Goal: Task Accomplishment & Management: Complete application form

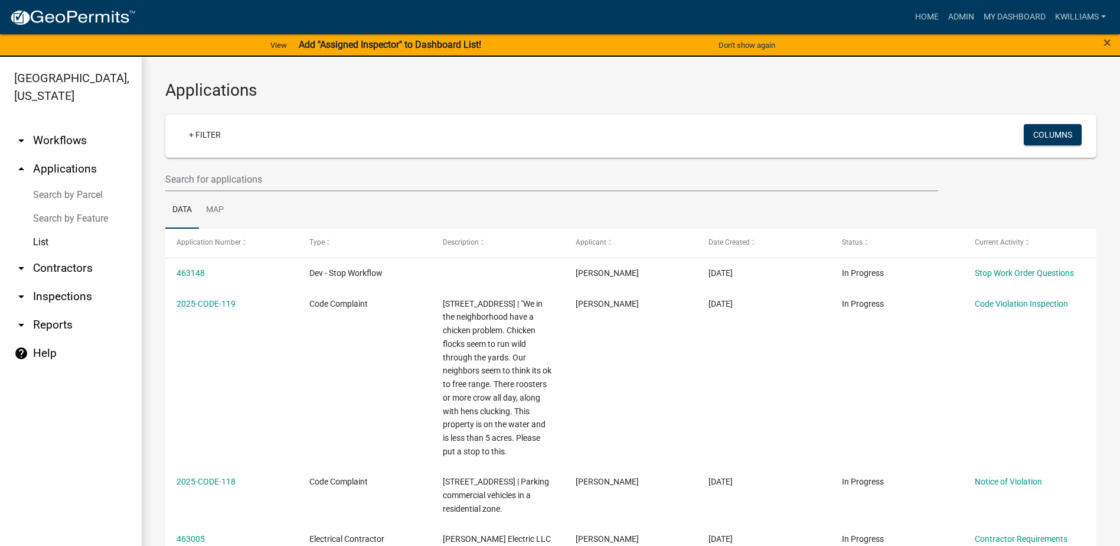
scroll to position [59, 0]
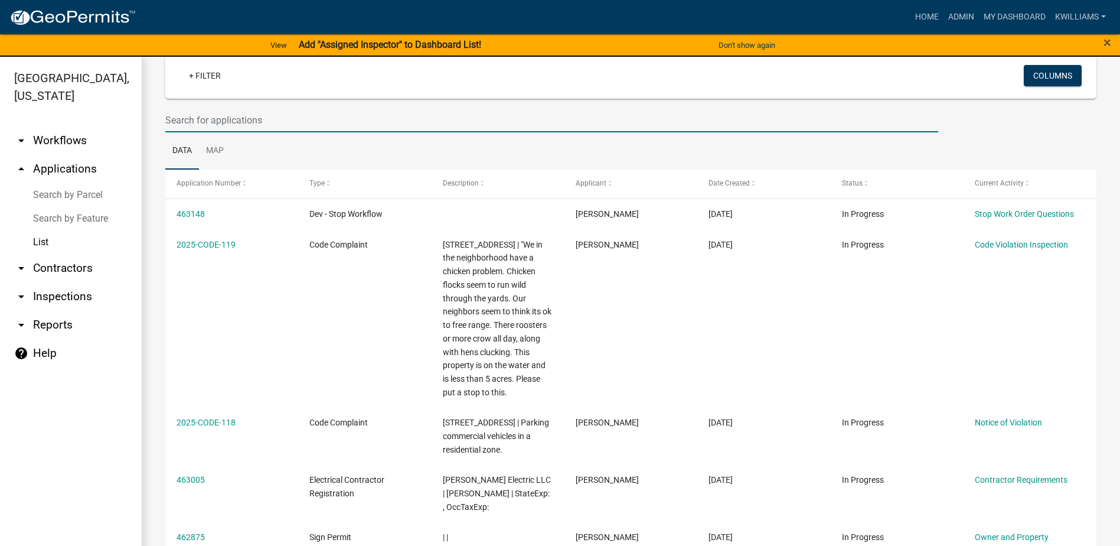
click at [242, 126] on input "text" at bounding box center [551, 120] width 773 height 24
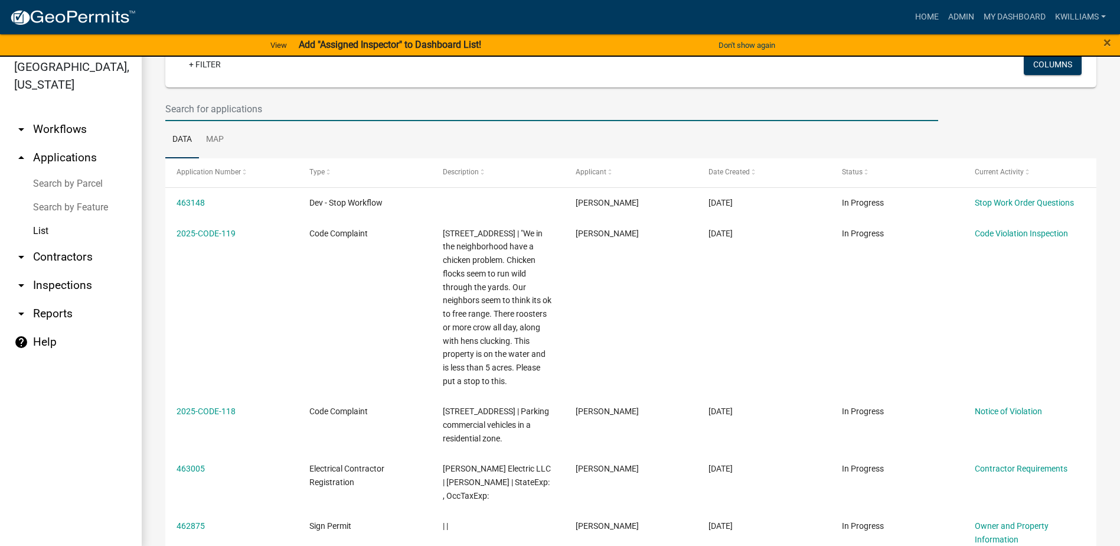
scroll to position [14, 0]
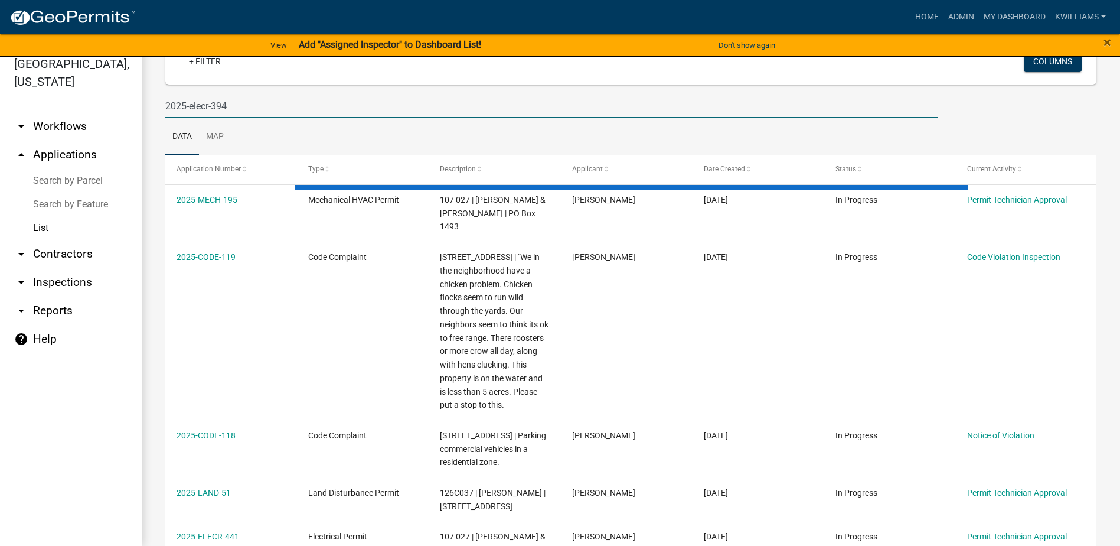
type input "2025-elecr-394"
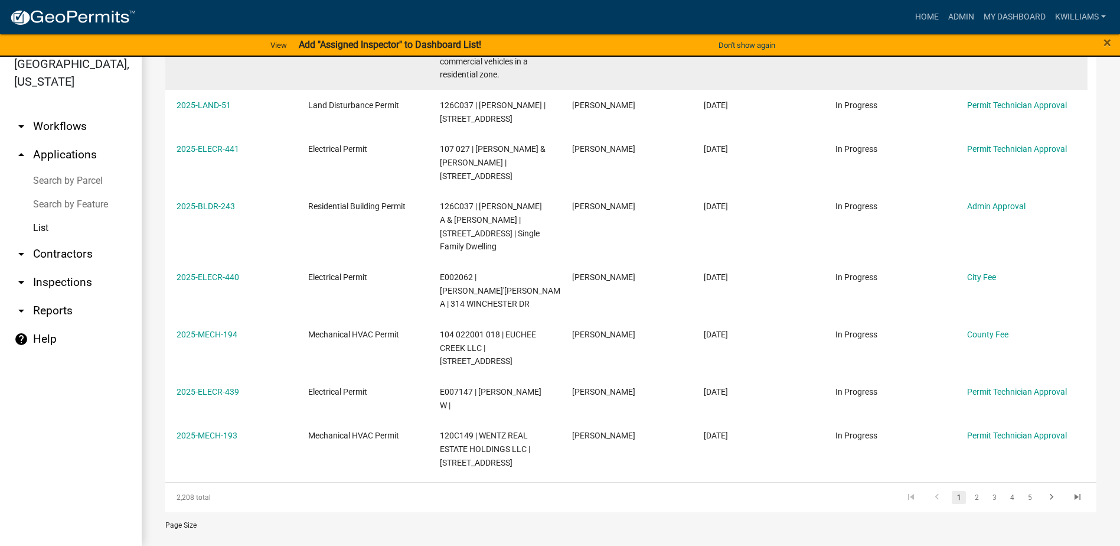
scroll to position [0, 0]
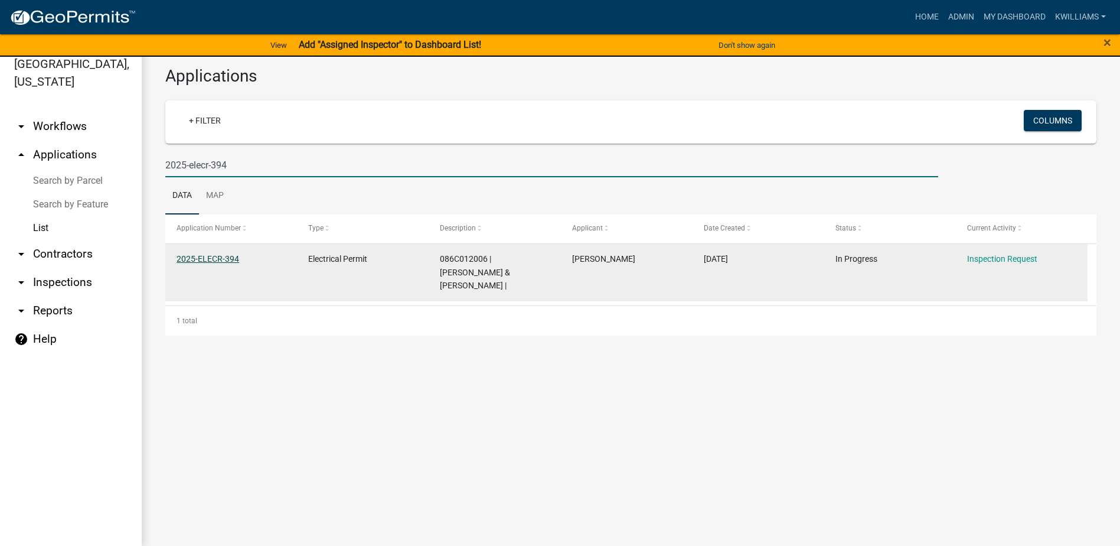
click at [217, 262] on link "2025-ELECR-394" at bounding box center [208, 258] width 63 height 9
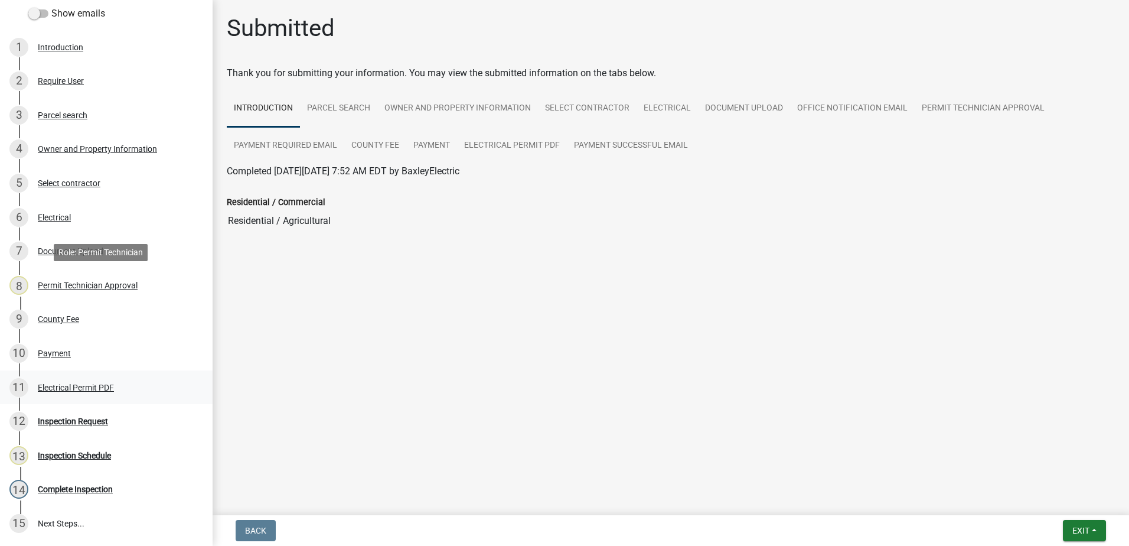
scroll to position [236, 0]
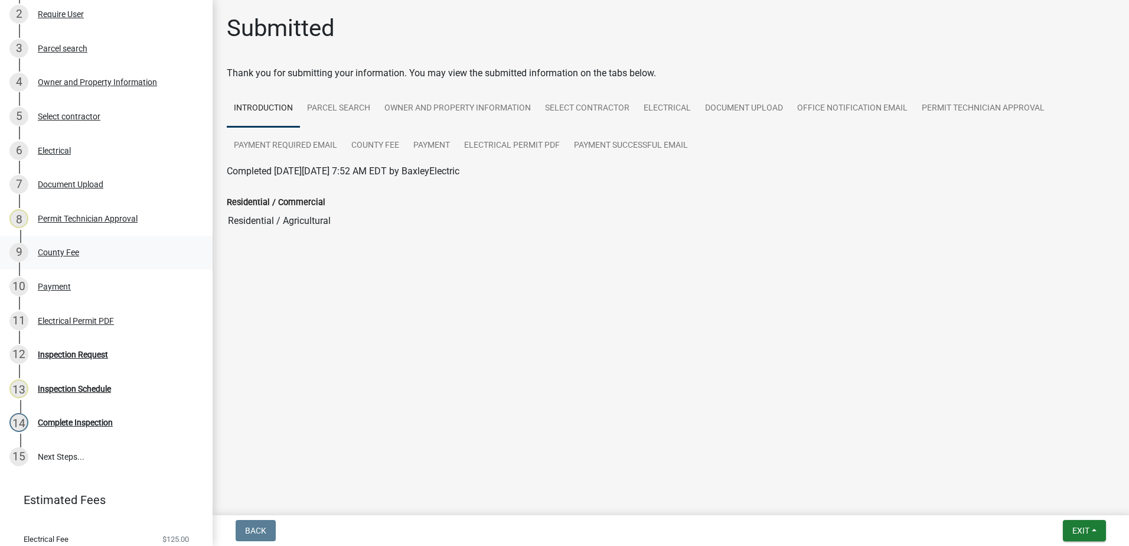
click at [61, 253] on div "County Fee" at bounding box center [58, 252] width 41 height 8
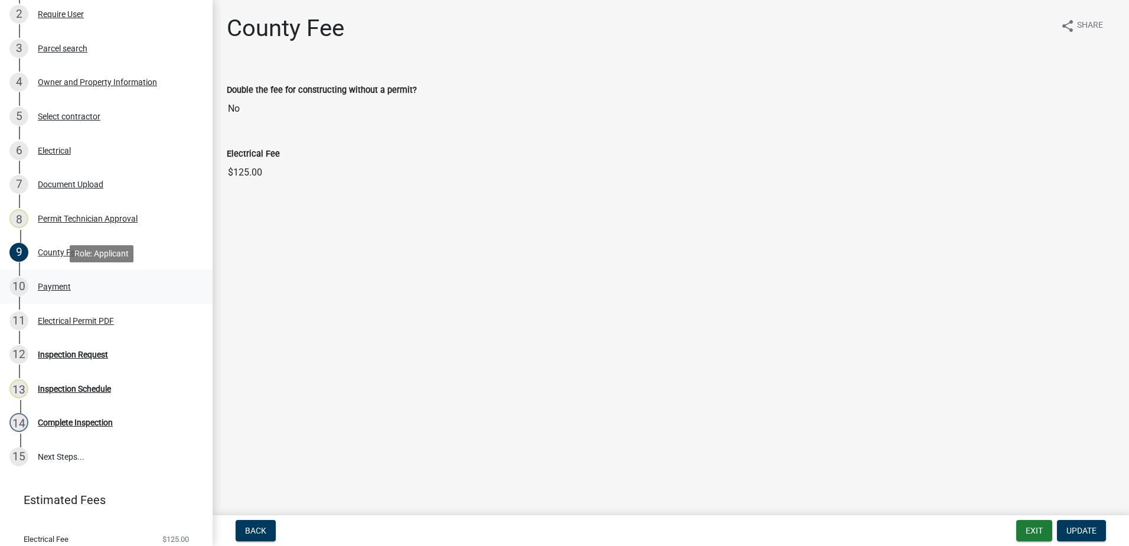
click at [49, 286] on div "Payment" at bounding box center [54, 286] width 33 height 8
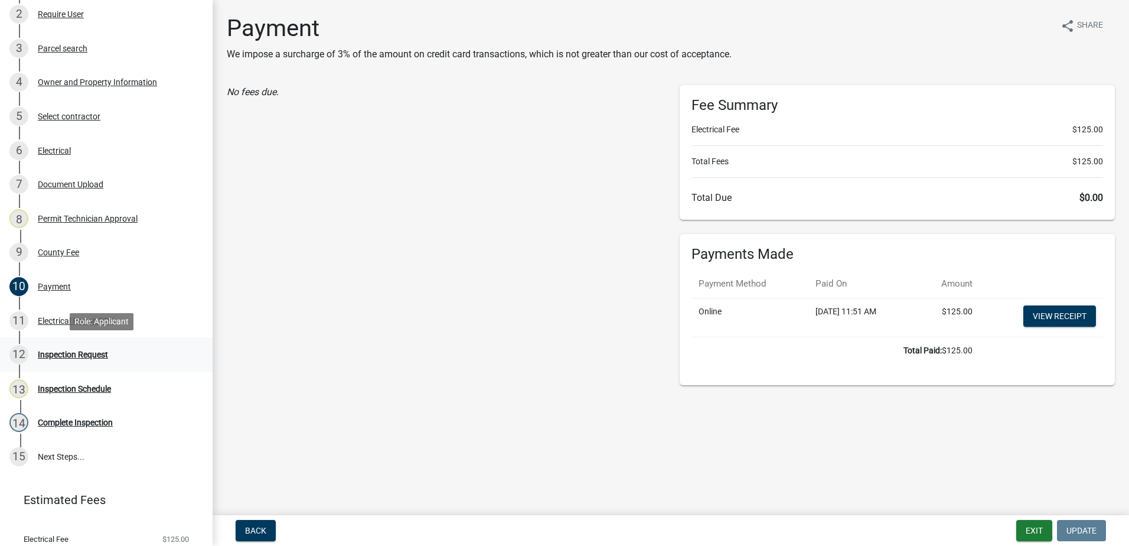
click at [73, 352] on div "Inspection Request" at bounding box center [73, 354] width 70 height 8
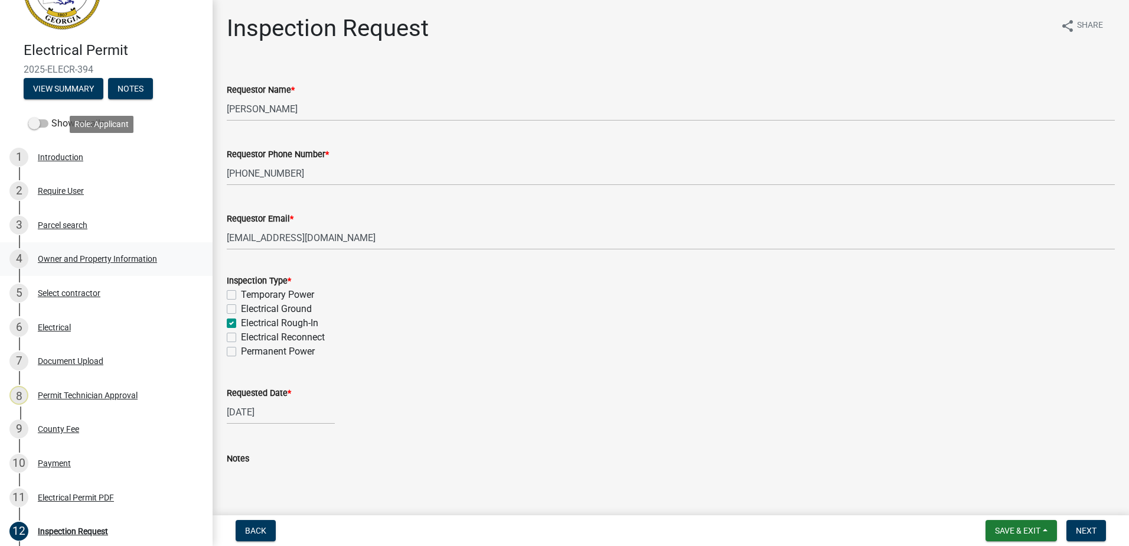
scroll to position [59, 0]
click at [62, 216] on div "3 Parcel search" at bounding box center [101, 225] width 184 height 19
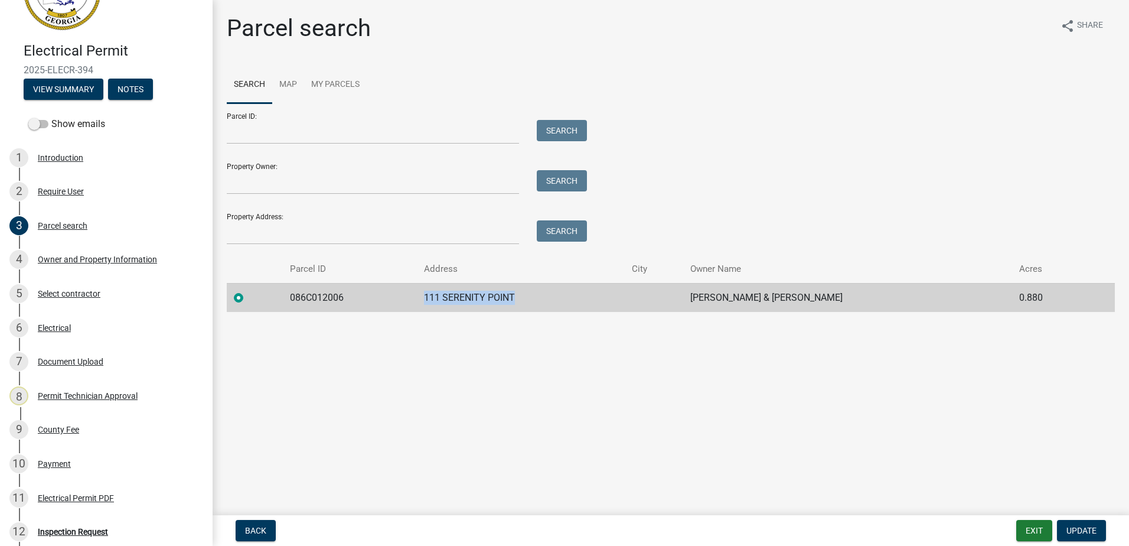
drag, startPoint x: 511, startPoint y: 296, endPoint x: 404, endPoint y: 292, distance: 107.0
click at [404, 292] on tr "086C012006 111 SERENITY POINT ROBERTS TOMMIE J & GEORGEANNE C 0.880" at bounding box center [671, 297] width 888 height 29
drag, startPoint x: 404, startPoint y: 292, endPoint x: 443, endPoint y: 303, distance: 40.4
copy tr "111 SERENITY POINT"
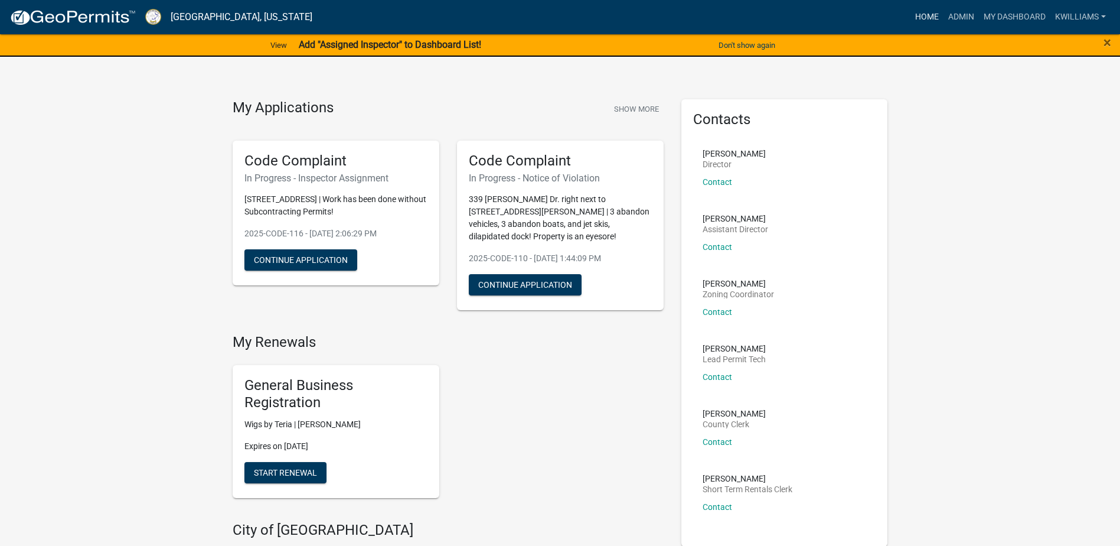
click at [921, 12] on link "Home" at bounding box center [927, 17] width 33 height 22
click at [970, 16] on link "Admin" at bounding box center [961, 17] width 35 height 22
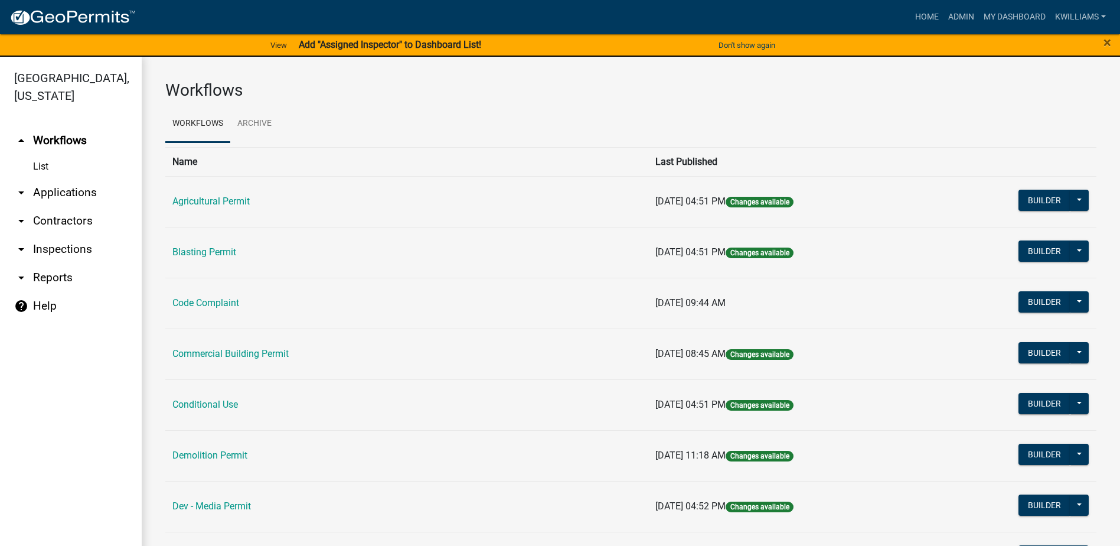
click at [83, 194] on link "arrow_drop_down Applications" at bounding box center [71, 192] width 142 height 28
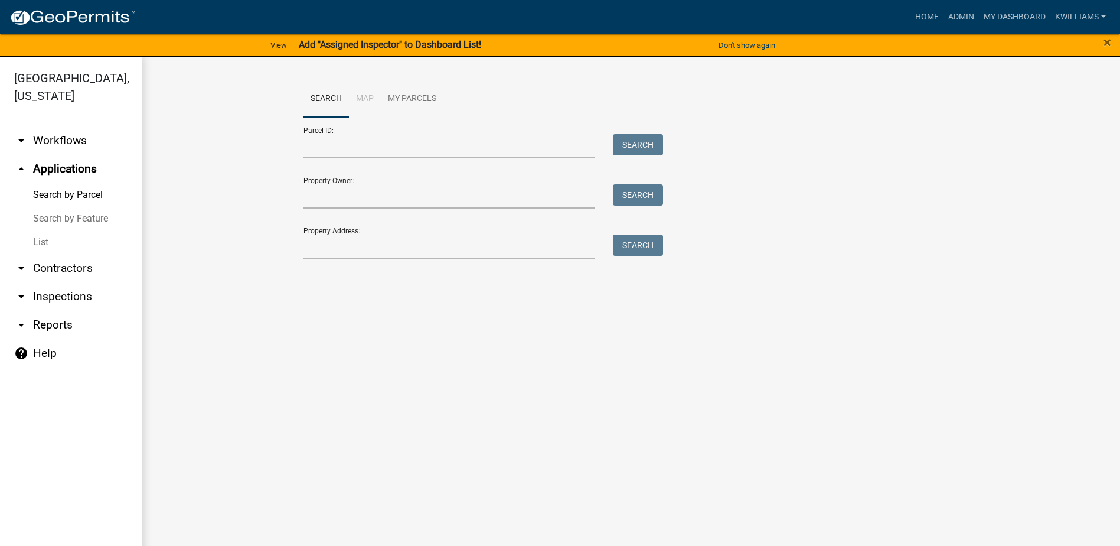
drag, startPoint x: 61, startPoint y: 250, endPoint x: 82, endPoint y: 236, distance: 25.1
click at [60, 249] on link "List" at bounding box center [71, 242] width 142 height 24
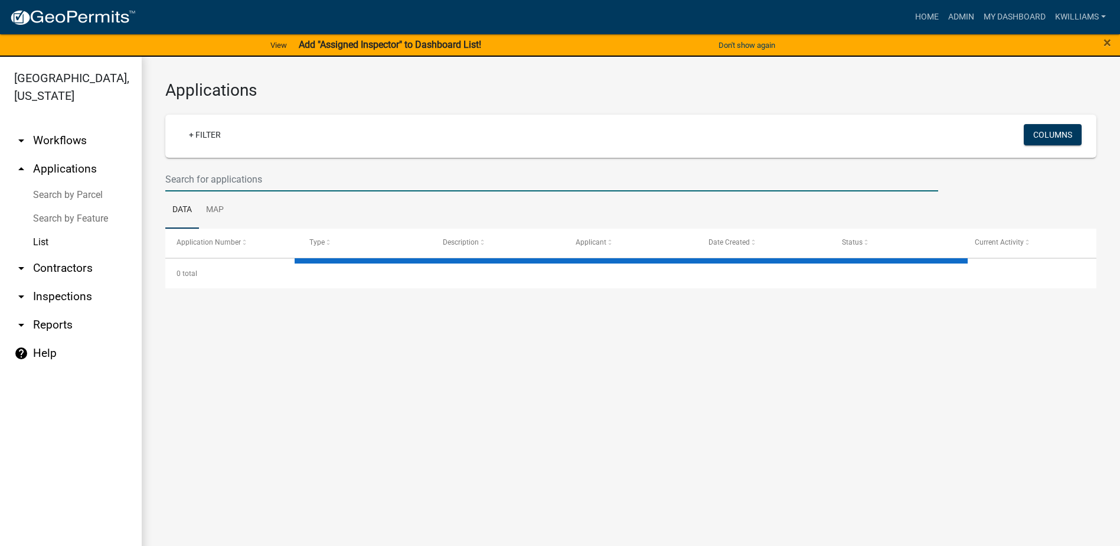
drag, startPoint x: 221, startPoint y: 169, endPoint x: 200, endPoint y: 187, distance: 27.7
click at [211, 165] on wm-filter-builder "+ Filter Columns" at bounding box center [630, 153] width 931 height 77
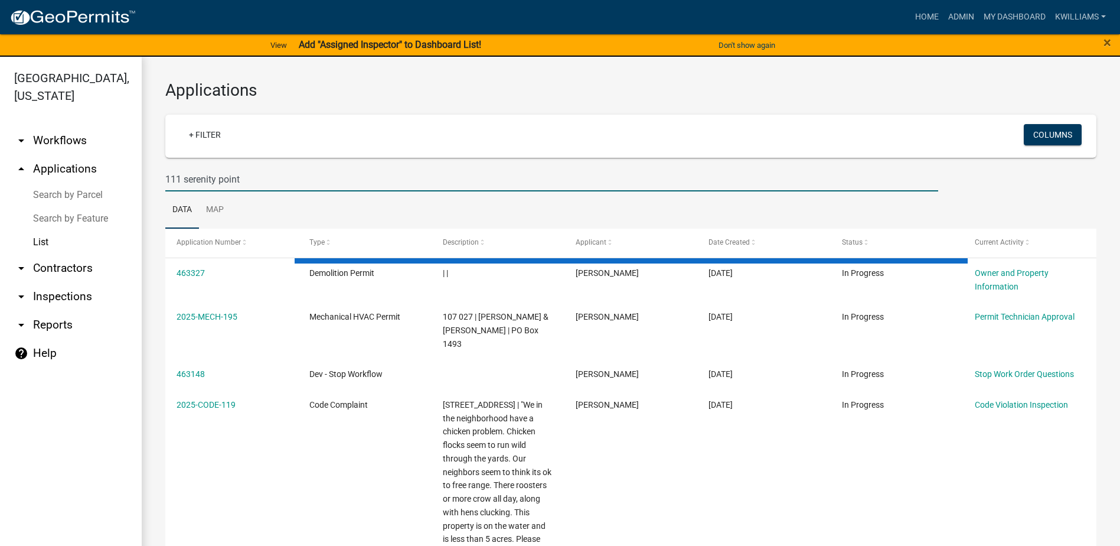
type input "111 serenity point"
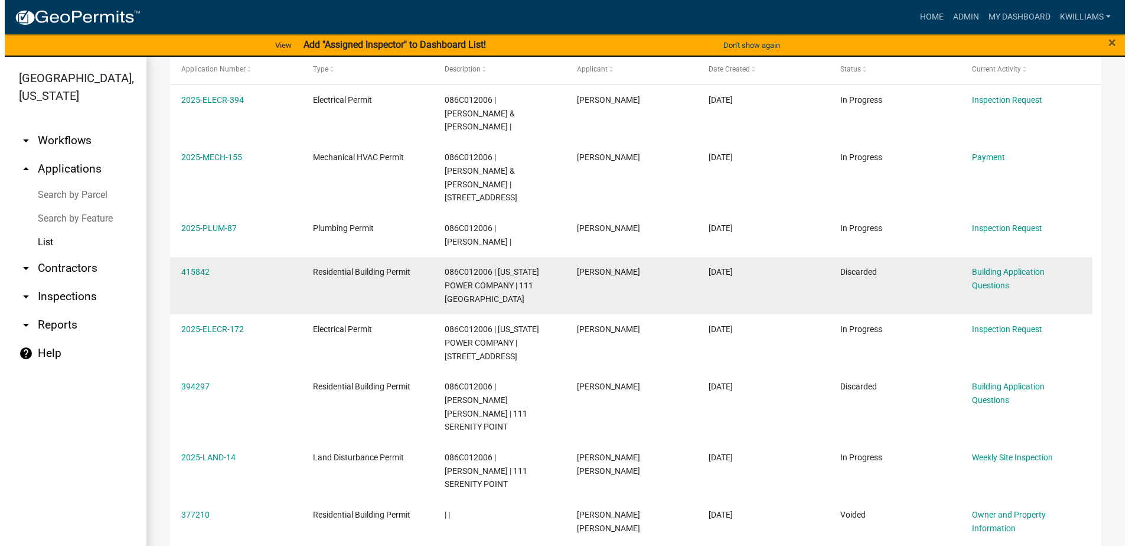
scroll to position [245, 0]
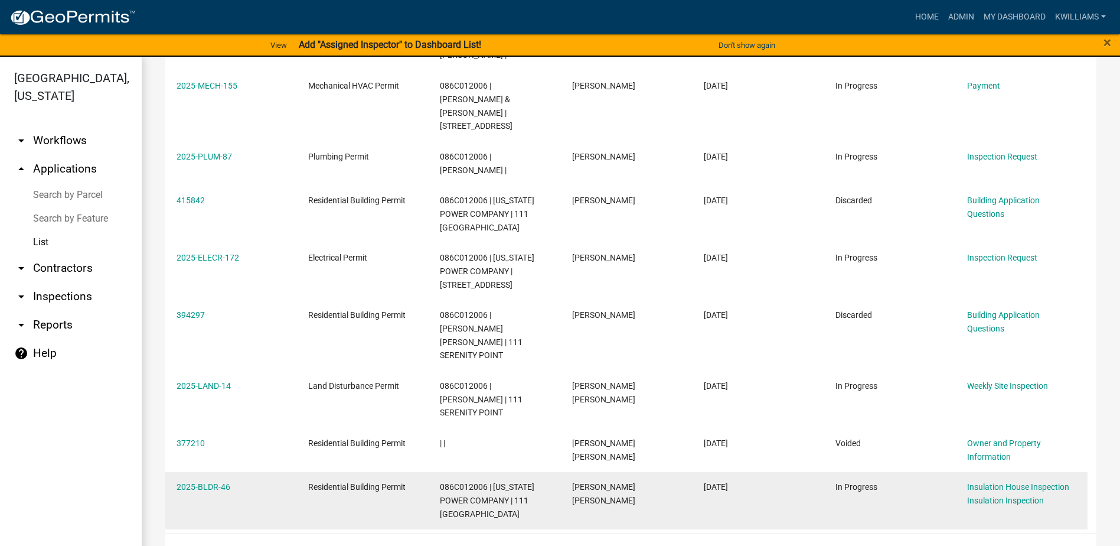
click at [213, 480] on div "2025-BLDR-46" at bounding box center [231, 487] width 109 height 14
click at [213, 482] on link "2025-BLDR-46" at bounding box center [204, 486] width 54 height 9
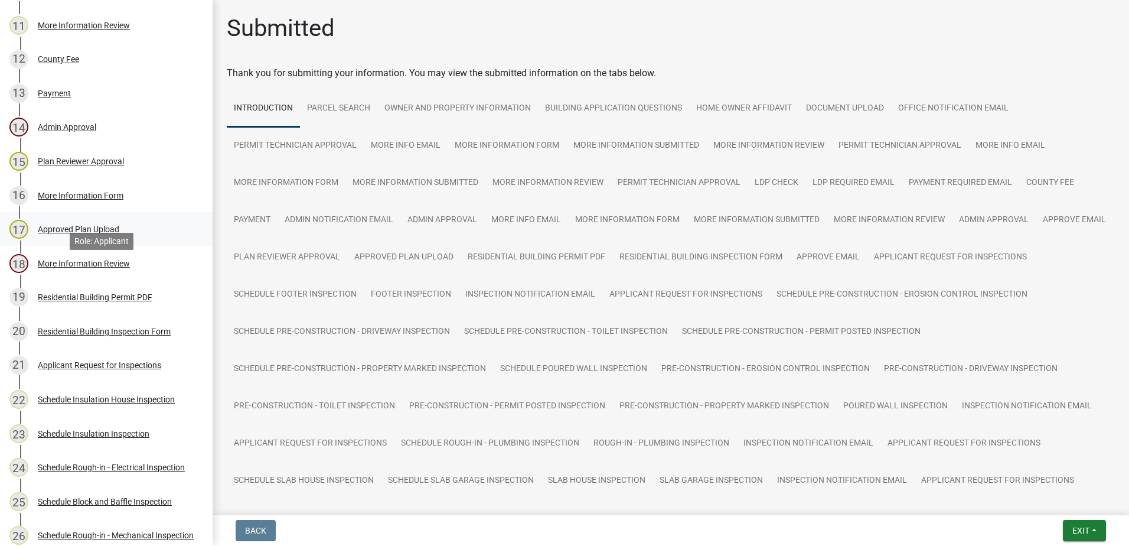
scroll to position [591, 0]
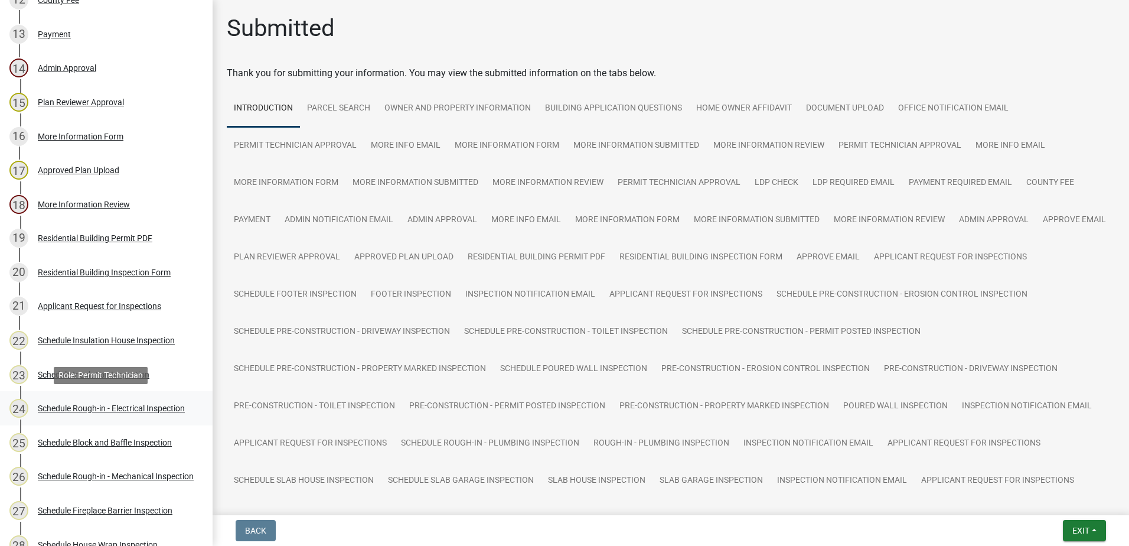
click at [84, 404] on div "Schedule Rough-in - Electrical Inspection" at bounding box center [111, 408] width 147 height 8
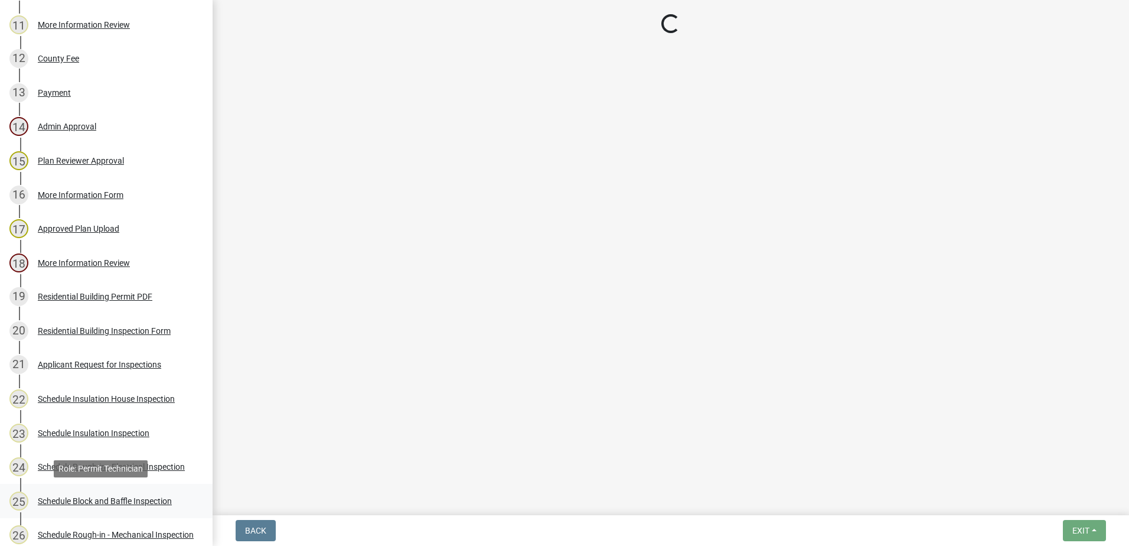
scroll to position [532, 0]
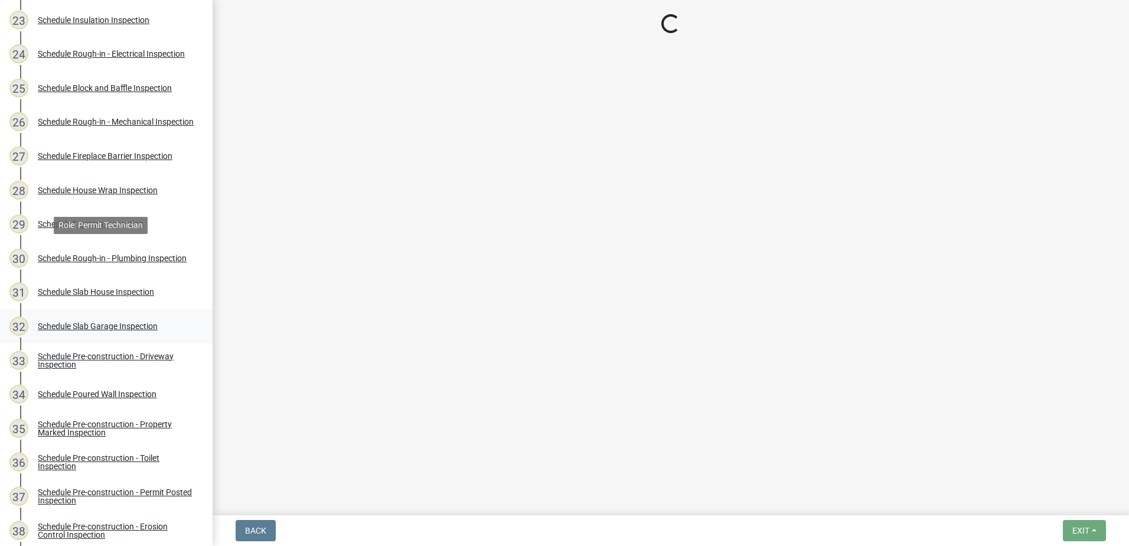
select select "07642ab0-564c-47bb-824b-0ccf2da83593"
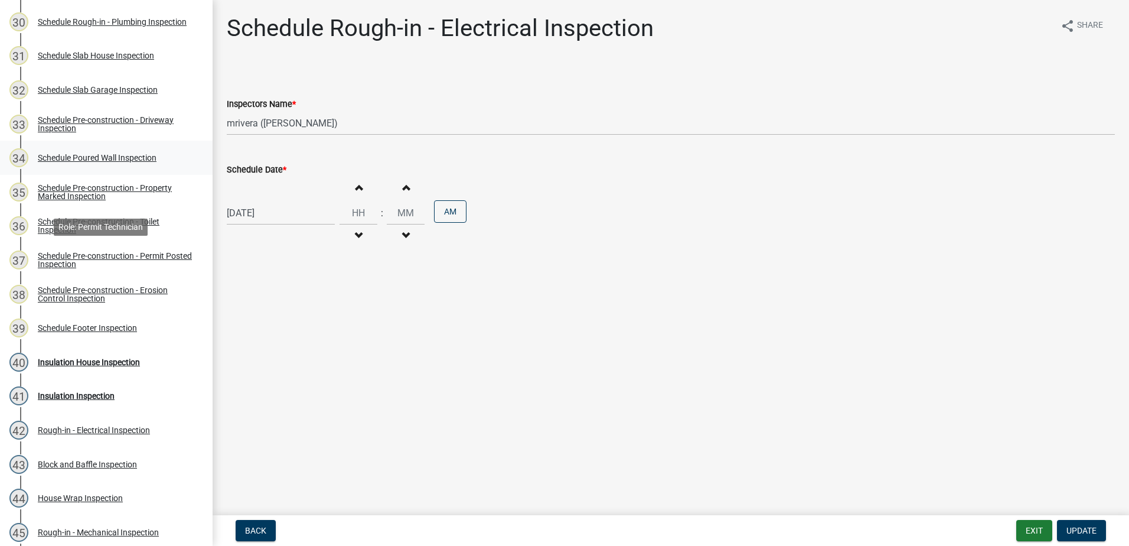
scroll to position [1358, 0]
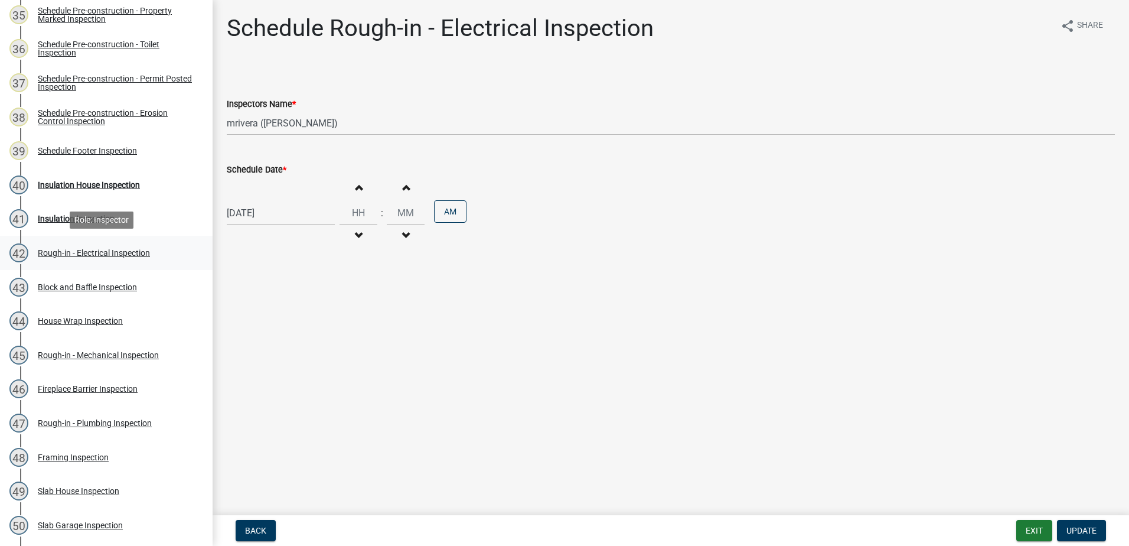
click at [120, 249] on div "Rough-in - Electrical Inspection" at bounding box center [94, 253] width 112 height 8
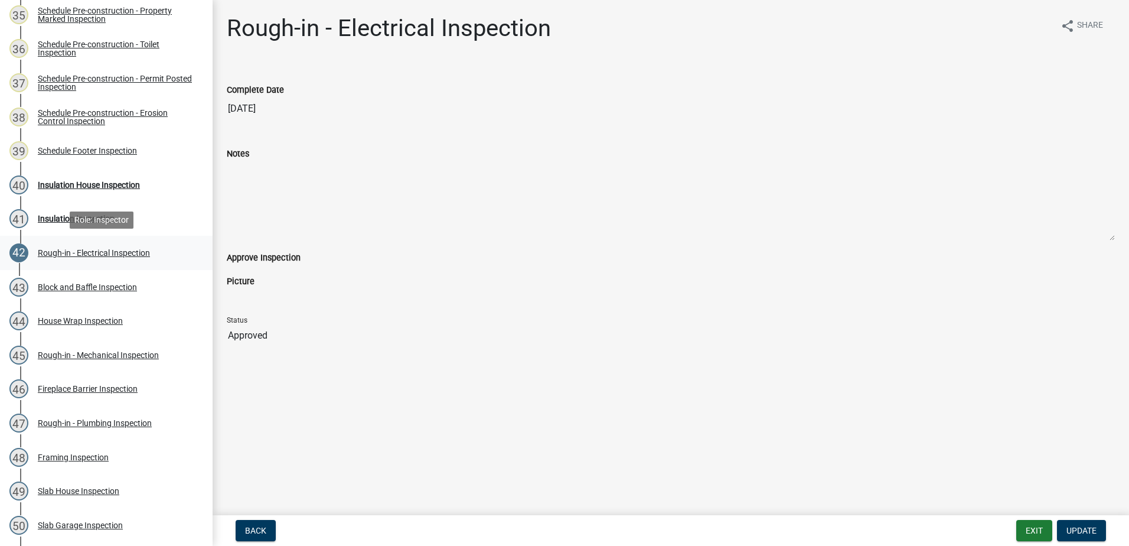
click at [99, 257] on div "Rough-in - Electrical Inspection" at bounding box center [94, 253] width 112 height 8
click at [1029, 533] on button "Exit" at bounding box center [1034, 530] width 36 height 21
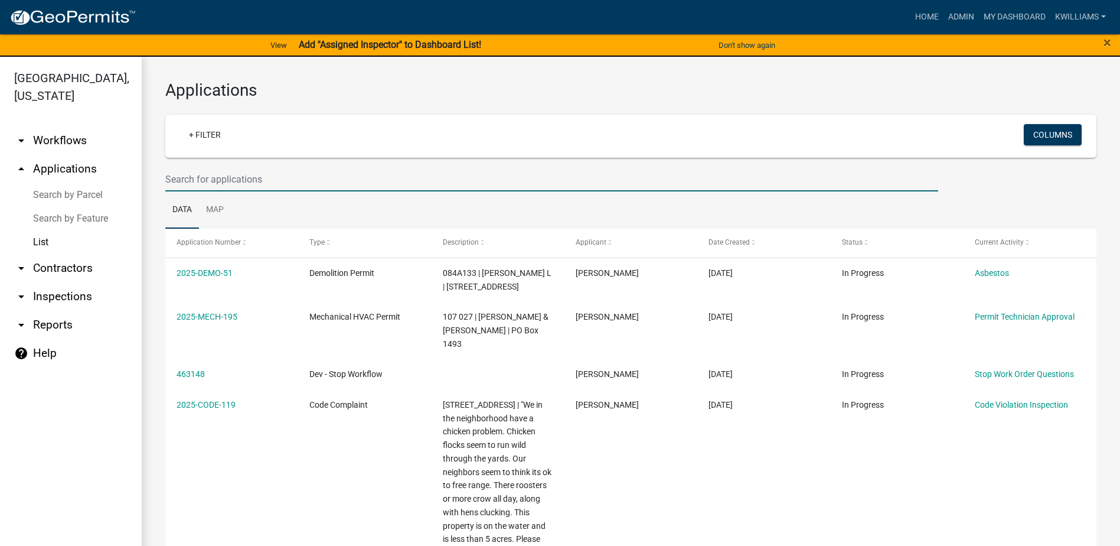
click at [220, 169] on input "text" at bounding box center [551, 179] width 773 height 24
click at [188, 172] on input "text" at bounding box center [551, 179] width 773 height 24
click at [154, 193] on div "Applications + Filter Columns Data Map Application Number Type Description Appl…" at bounding box center [631, 498] width 979 height 882
click at [224, 174] on input "text" at bounding box center [551, 179] width 773 height 24
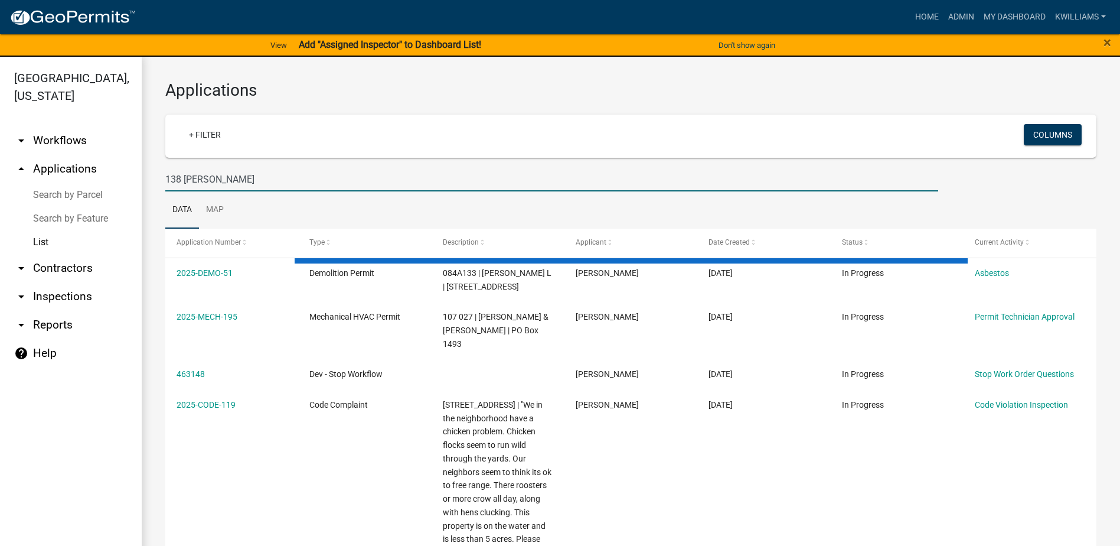
type input "138 spurgeon"
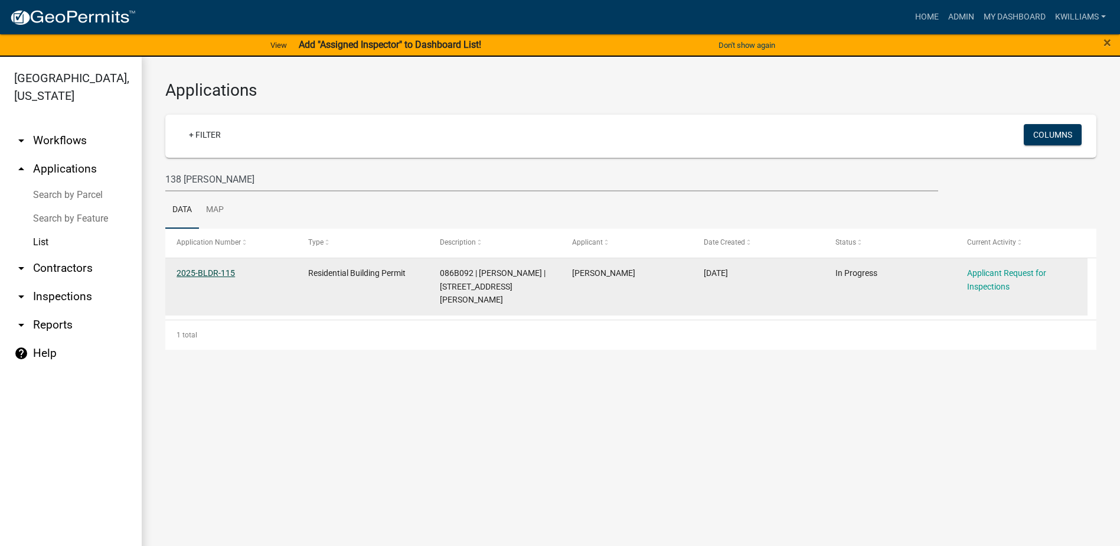
click at [217, 272] on link "2025-BLDR-115" at bounding box center [206, 272] width 58 height 9
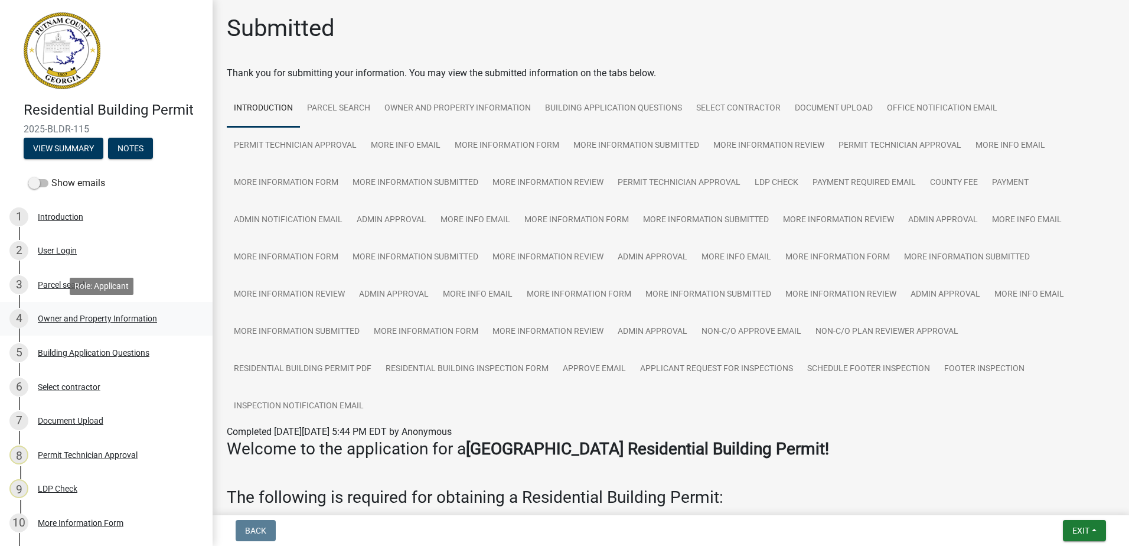
click at [84, 318] on div "Owner and Property Information" at bounding box center [97, 318] width 119 height 8
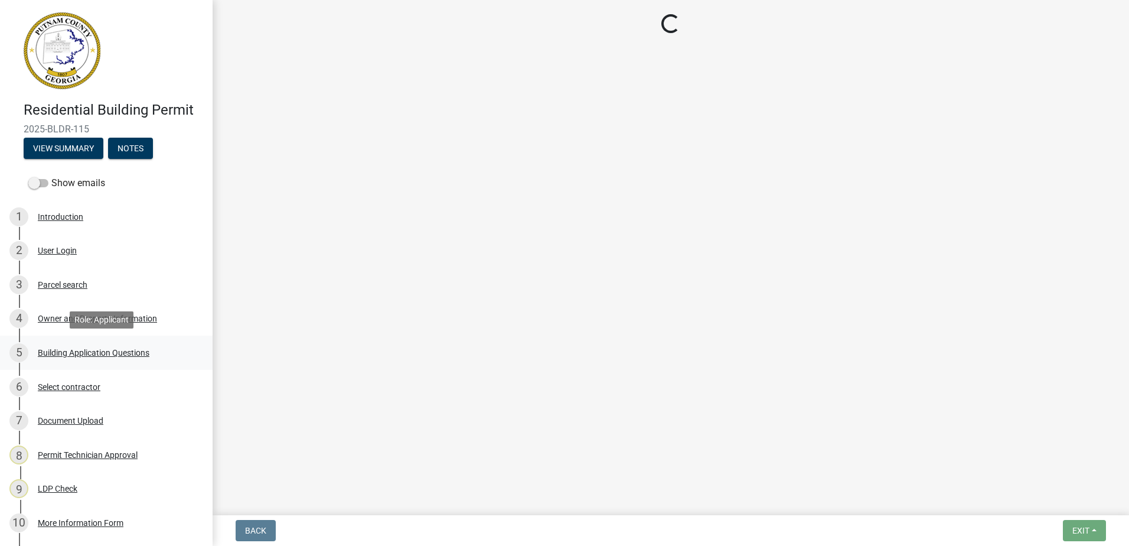
click at [83, 350] on div "Building Application Questions" at bounding box center [94, 352] width 112 height 8
select select "34fe85c2-5f76-4343-b6bb-8ca387e0bed7"
select select "83394b22-4a11-496c-8e5c-75ade2e72faf"
select select "295c155f-de53-4b68-9fdd-08c8883e9b6f"
select select "5f538f89-e289-42c1-95ed-6e08d92bb145"
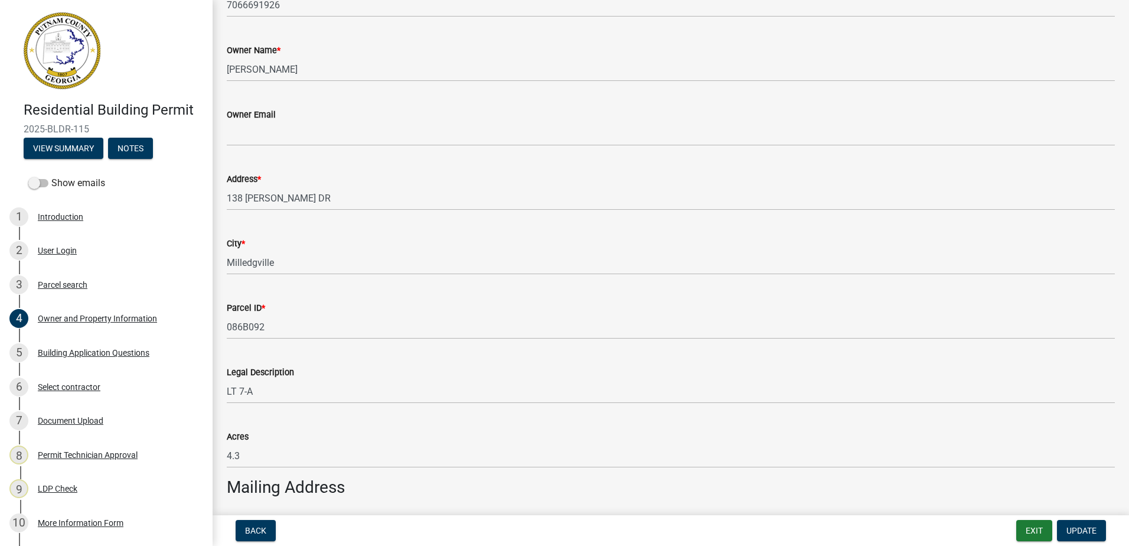
scroll to position [354, 0]
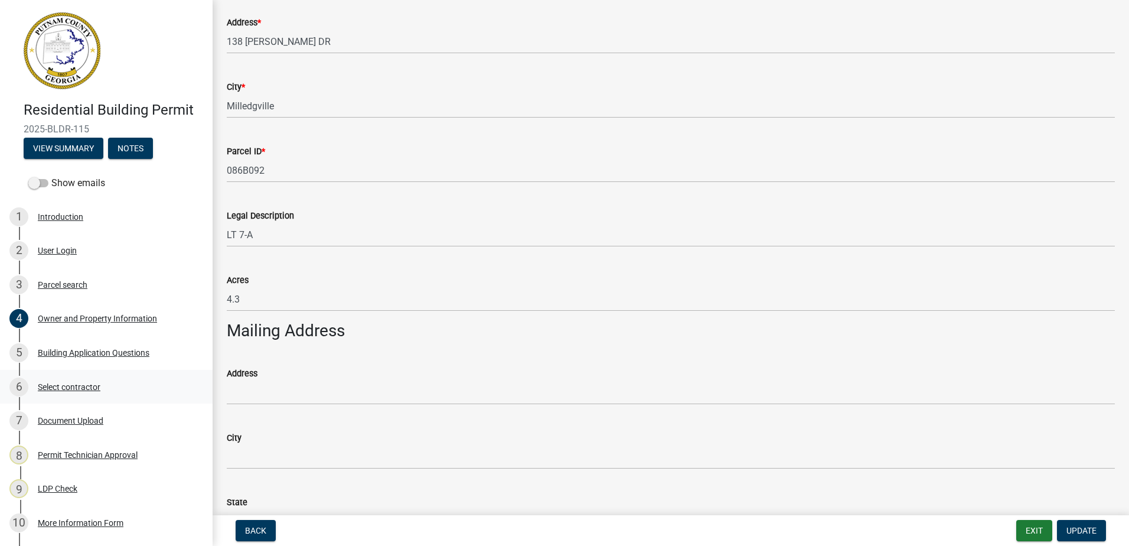
select select "ebf62bd9-0e77-42f1-a2f1-6aca02a789de"
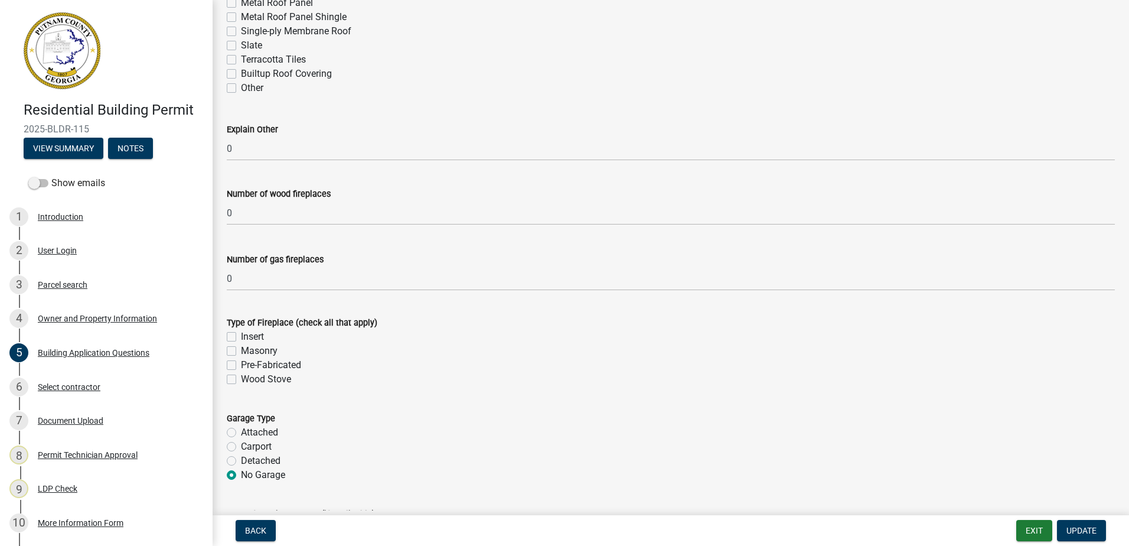
scroll to position [3130, 0]
